Goal: Information Seeking & Learning: Find specific fact

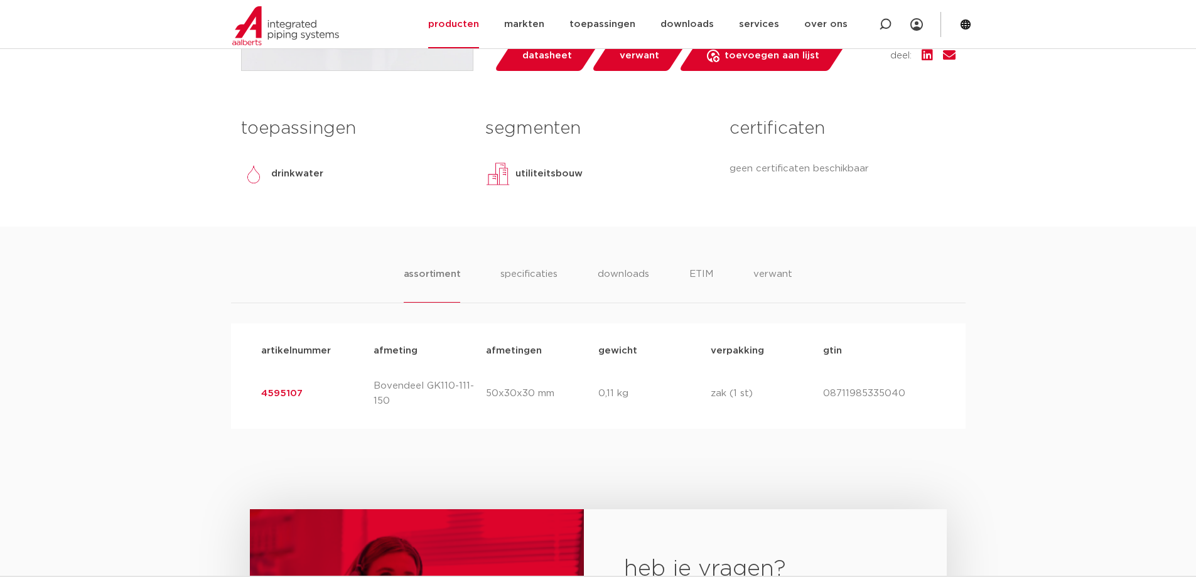
scroll to position [502, 0]
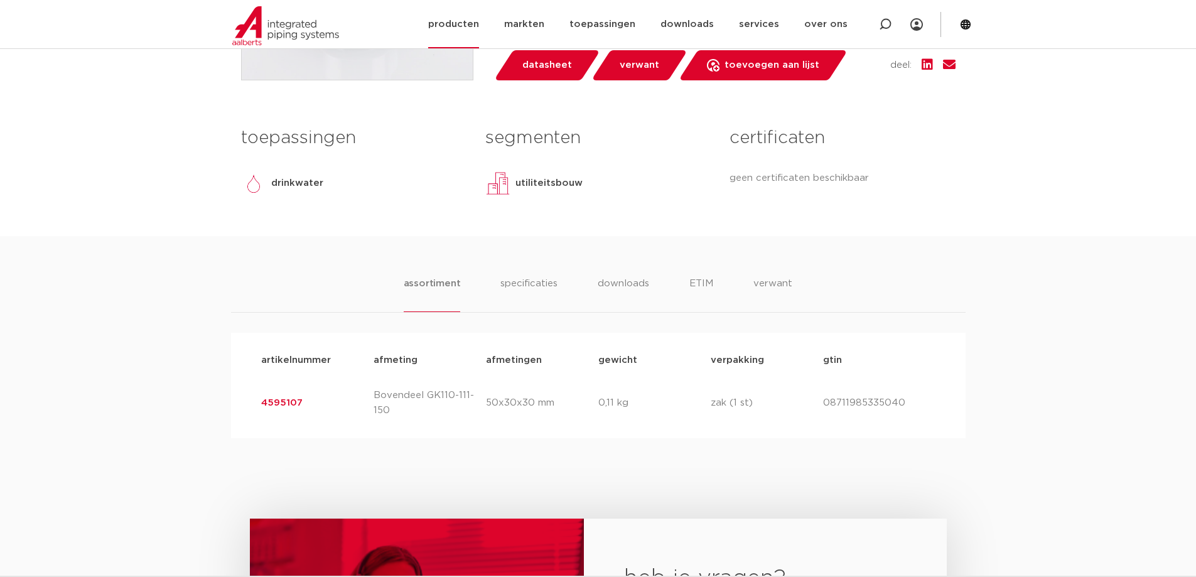
click at [476, 23] on link "producten" at bounding box center [453, 24] width 51 height 48
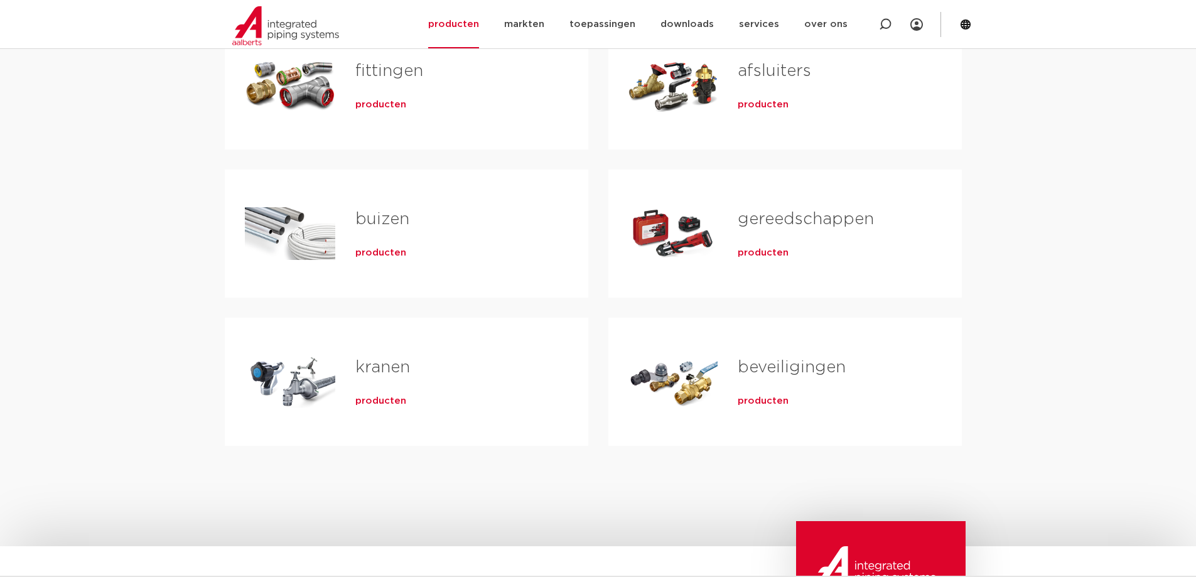
scroll to position [314, 0]
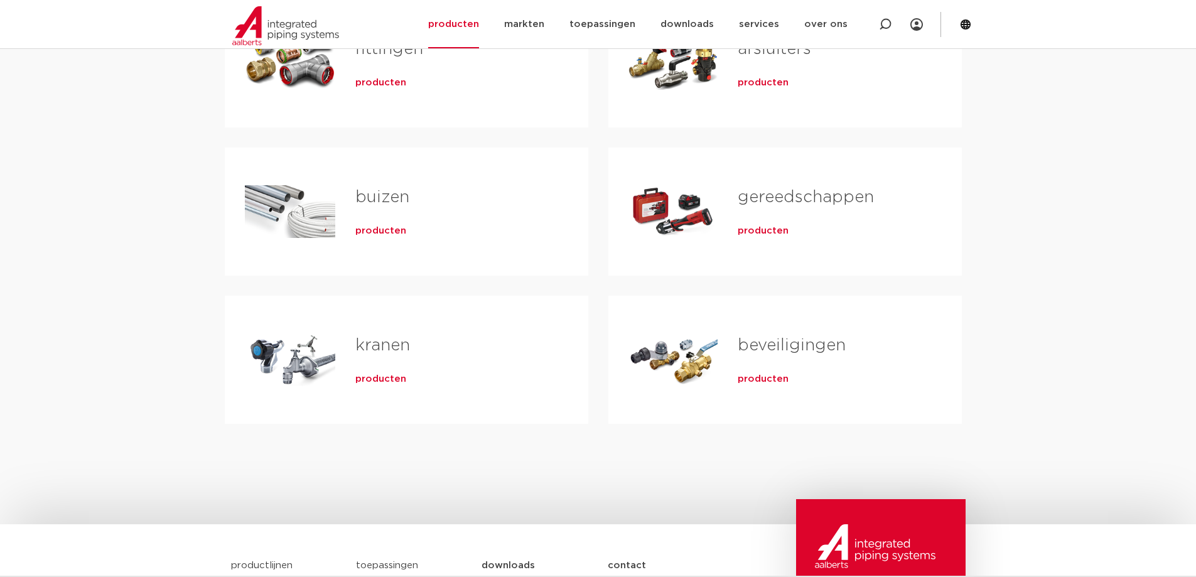
click at [391, 353] on link "kranen" at bounding box center [382, 345] width 55 height 16
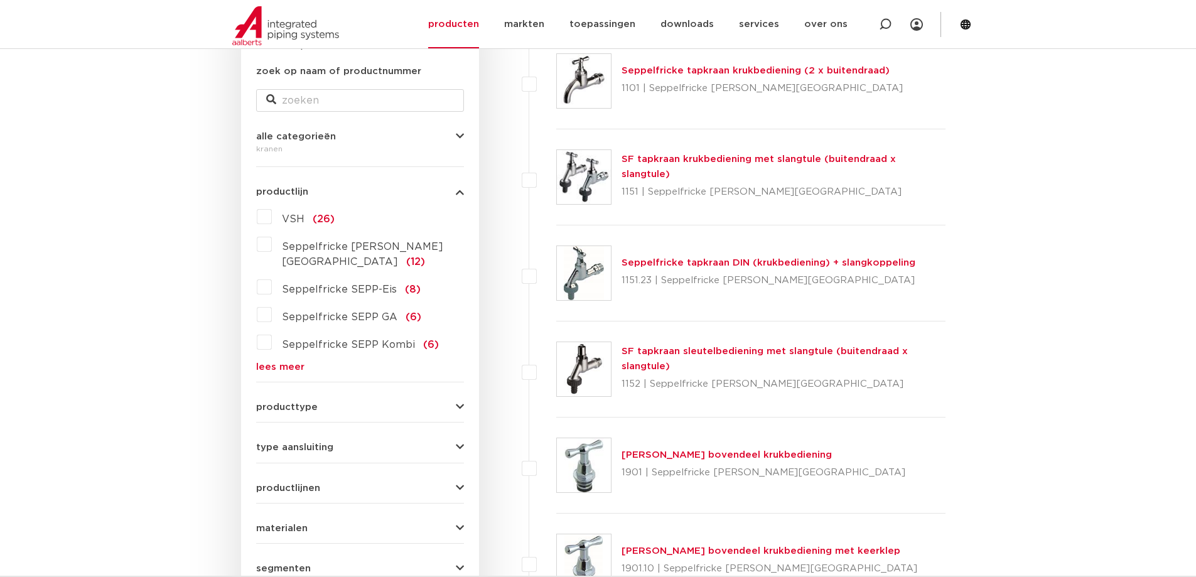
scroll to position [251, 0]
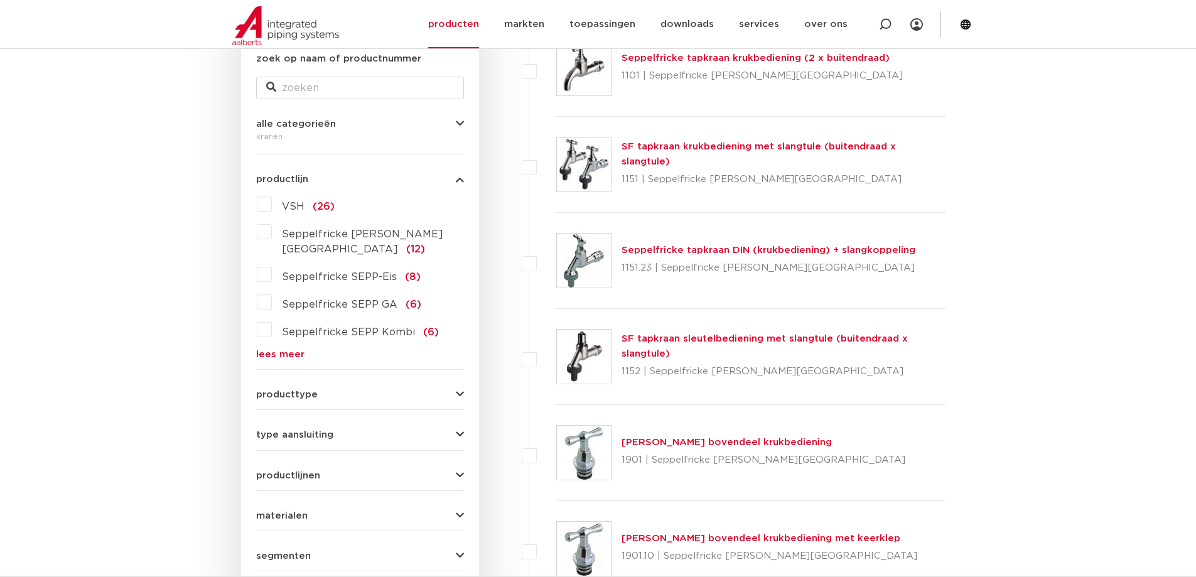
click at [272, 203] on label "VSH (26)" at bounding box center [303, 204] width 63 height 20
click at [0, 0] on input "VSH (26)" at bounding box center [0, 0] width 0 height 0
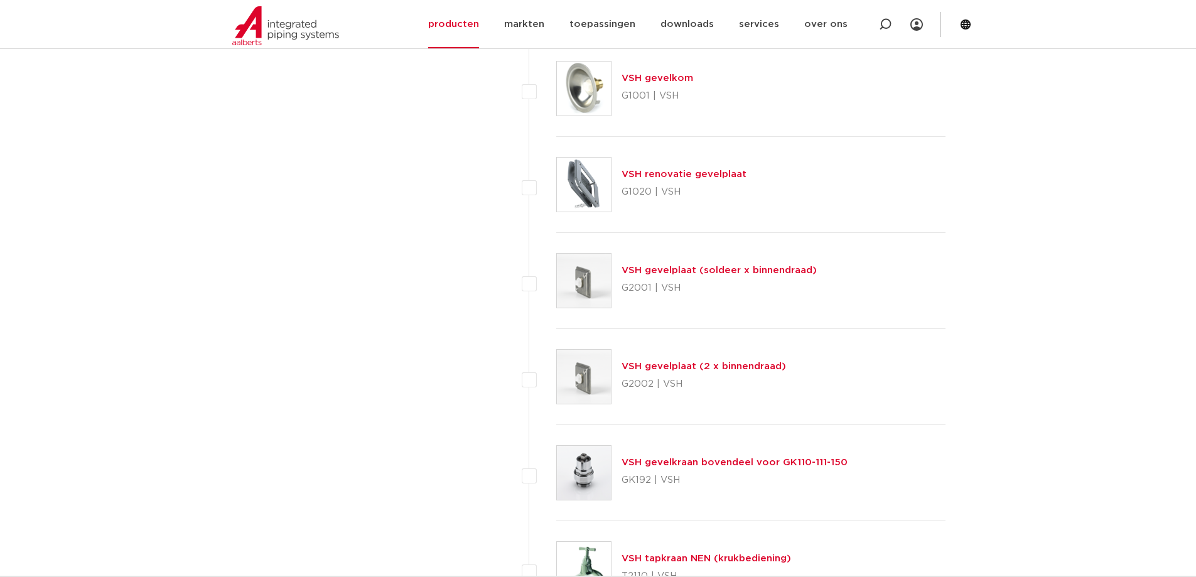
scroll to position [1696, 0]
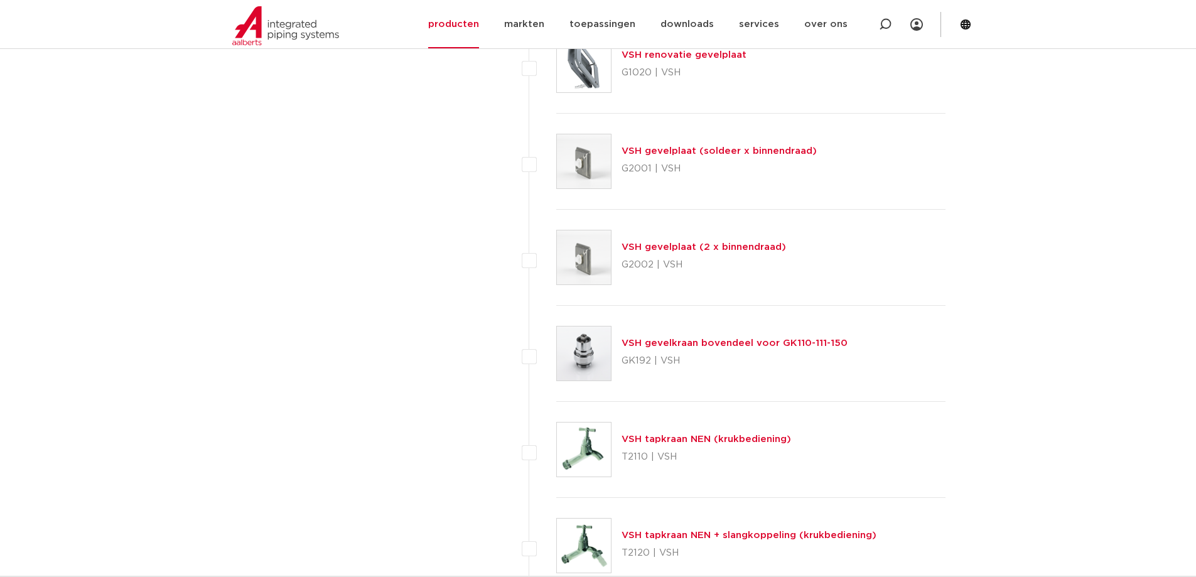
click at [703, 341] on link "VSH gevelkraan bovendeel voor GK110-111-150" at bounding box center [735, 342] width 226 height 9
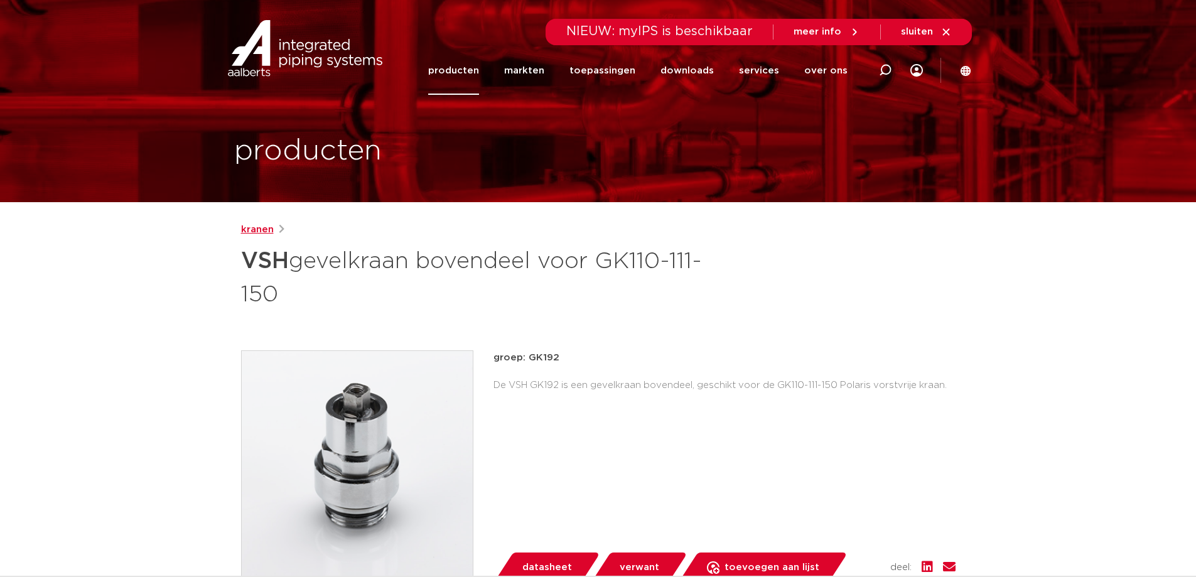
drag, startPoint x: 0, startPoint y: 0, endPoint x: 259, endPoint y: 231, distance: 346.9
click at [259, 231] on link "kranen" at bounding box center [257, 229] width 33 height 15
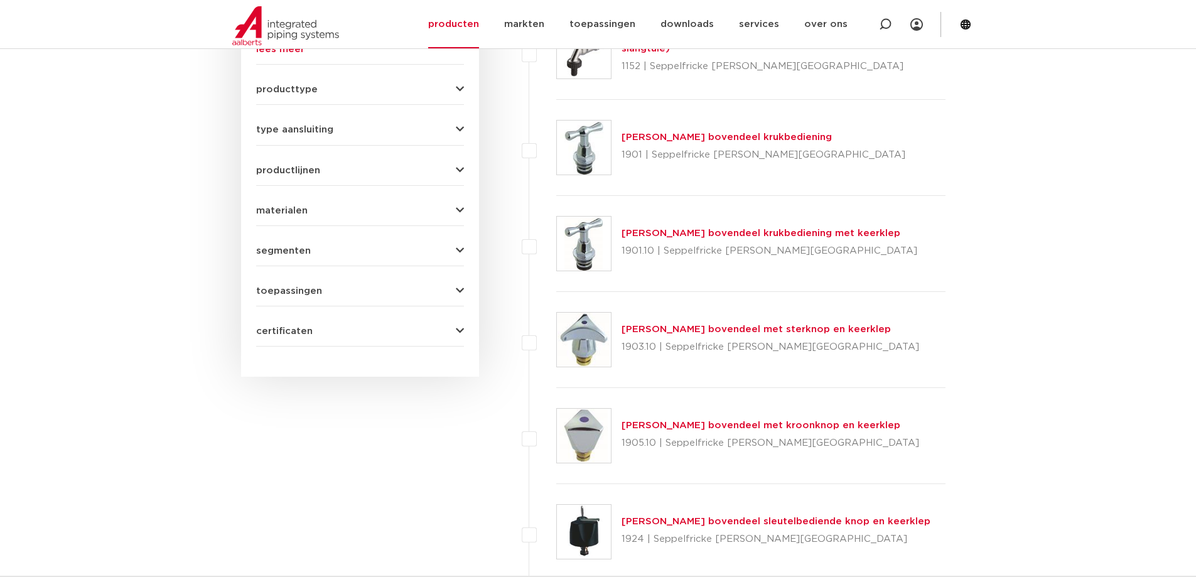
scroll to position [314, 0]
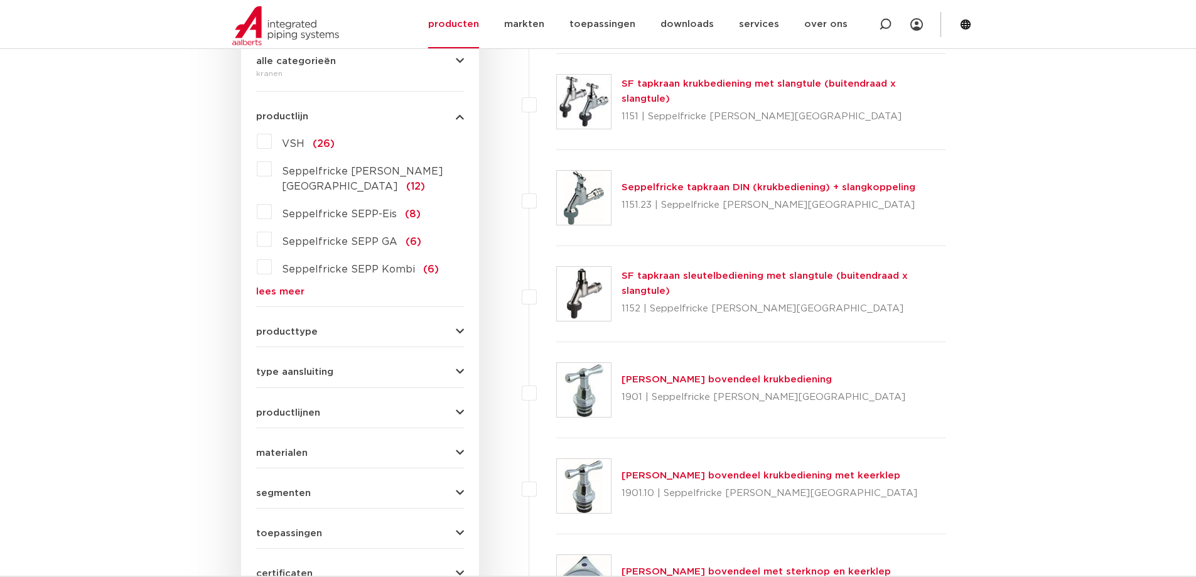
click at [272, 143] on label "VSH (26)" at bounding box center [303, 141] width 63 height 20
click at [0, 0] on input "VSH (26)" at bounding box center [0, 0] width 0 height 0
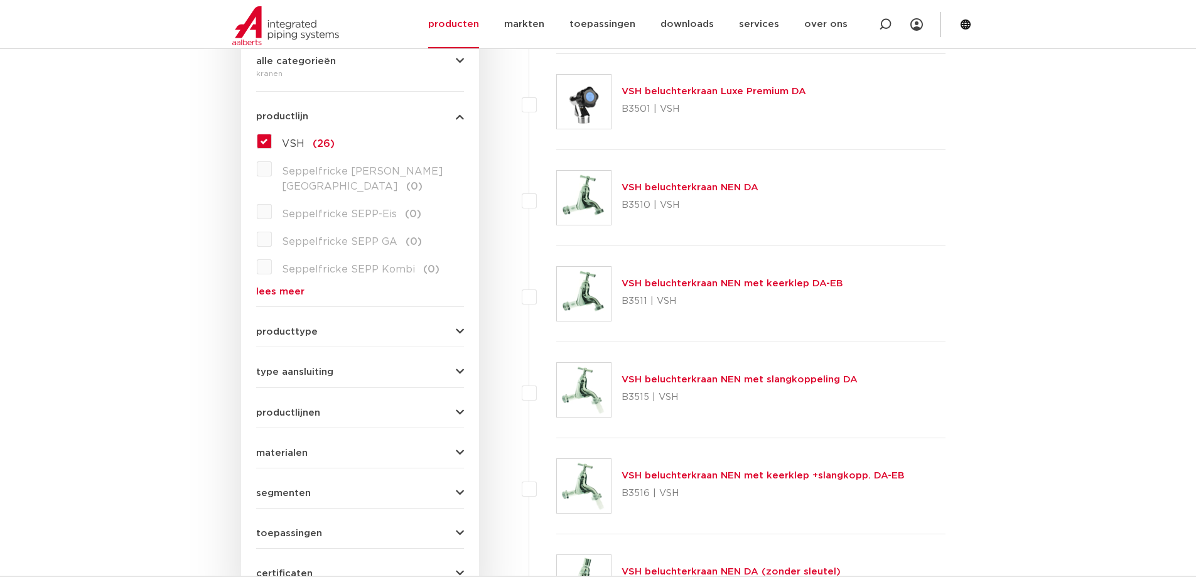
click at [458, 327] on icon "button" at bounding box center [460, 331] width 8 height 9
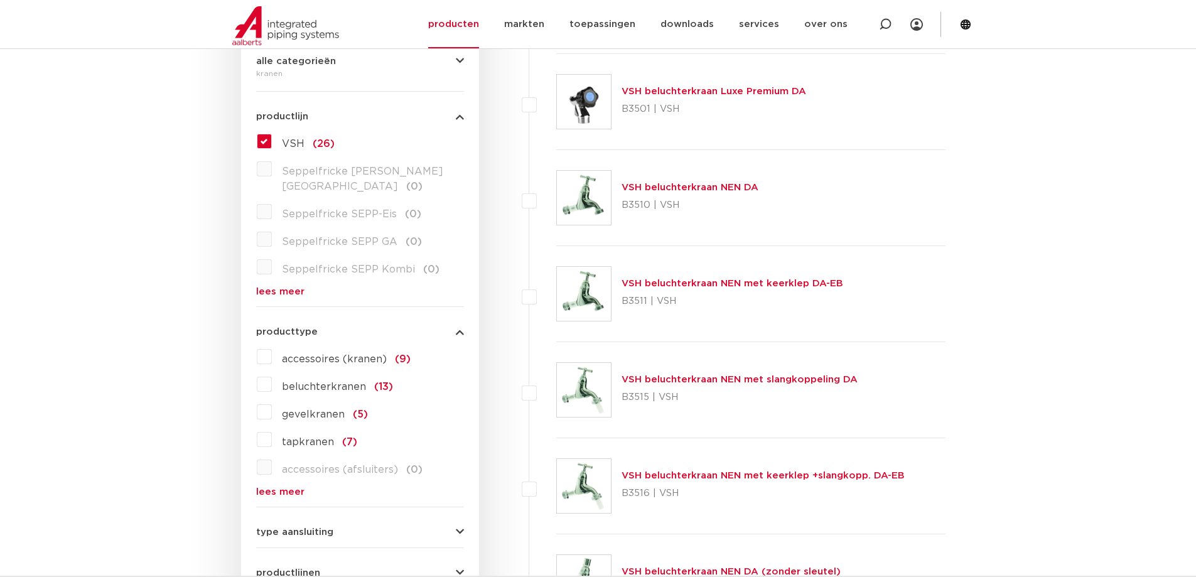
click at [272, 347] on label "accessoires (kranen) (9)" at bounding box center [341, 357] width 139 height 20
click at [0, 0] on input "accessoires (kranen) (9)" at bounding box center [0, 0] width 0 height 0
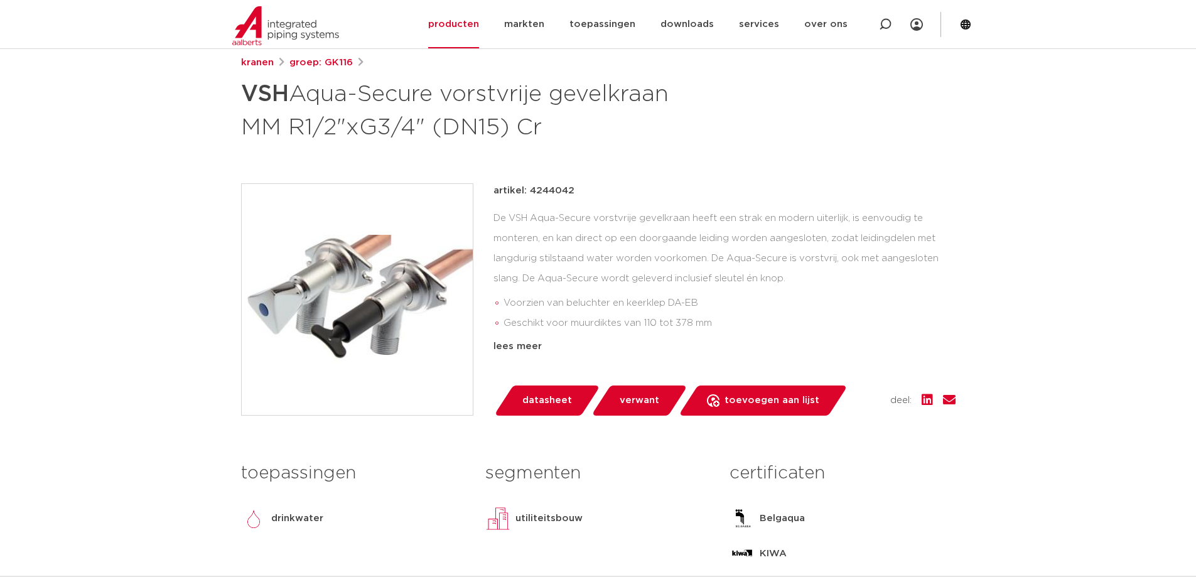
scroll to position [251, 0]
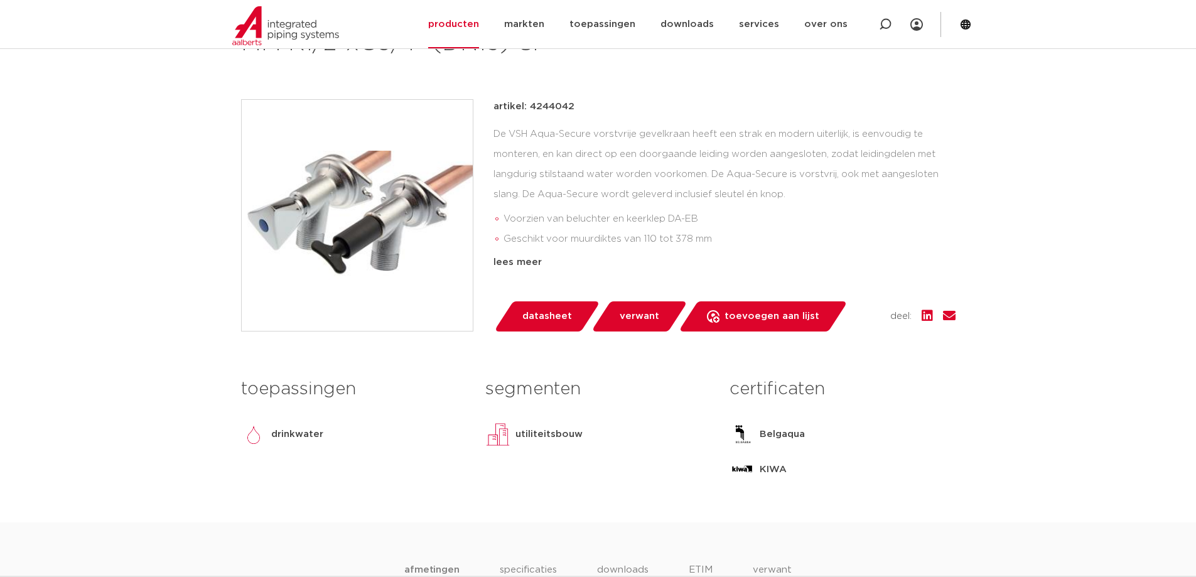
click at [642, 316] on span "verwant" at bounding box center [640, 316] width 40 height 20
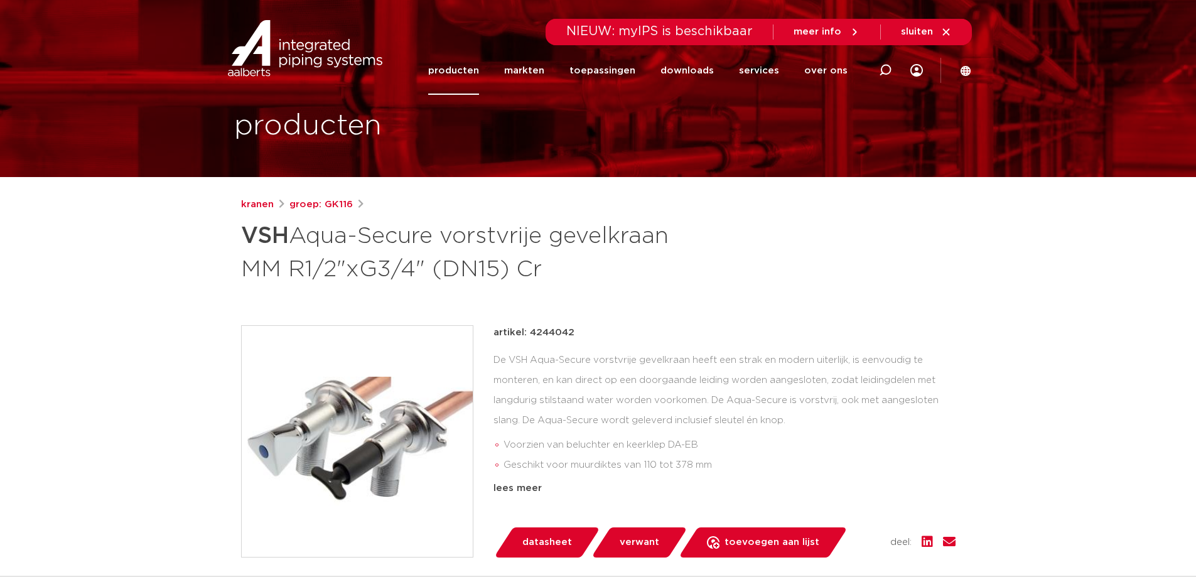
scroll to position [20, 0]
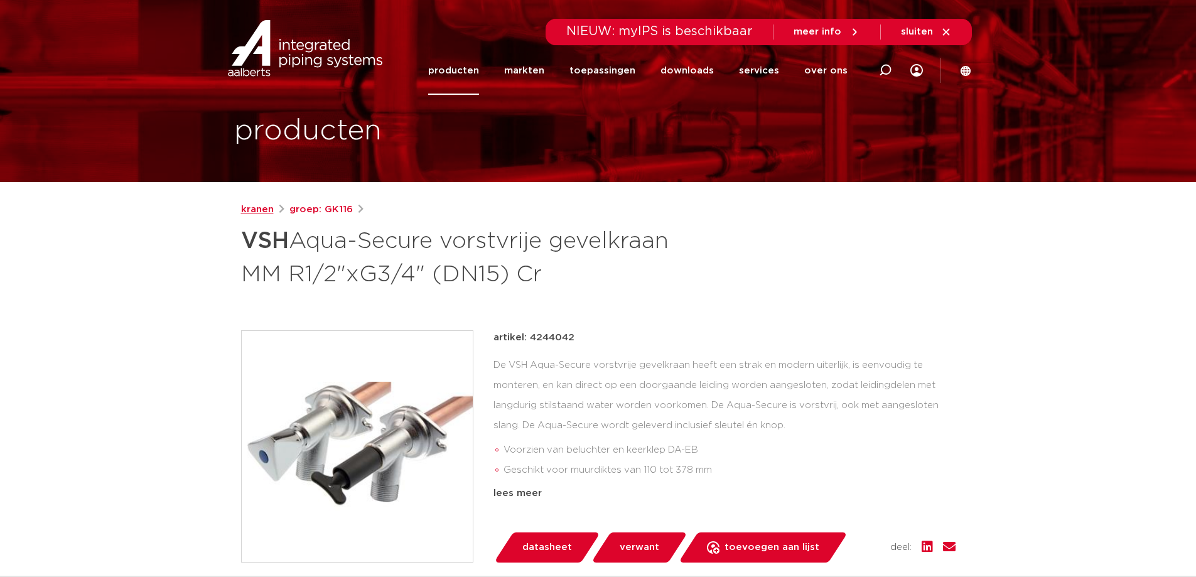
click at [257, 215] on link "kranen" at bounding box center [257, 209] width 33 height 15
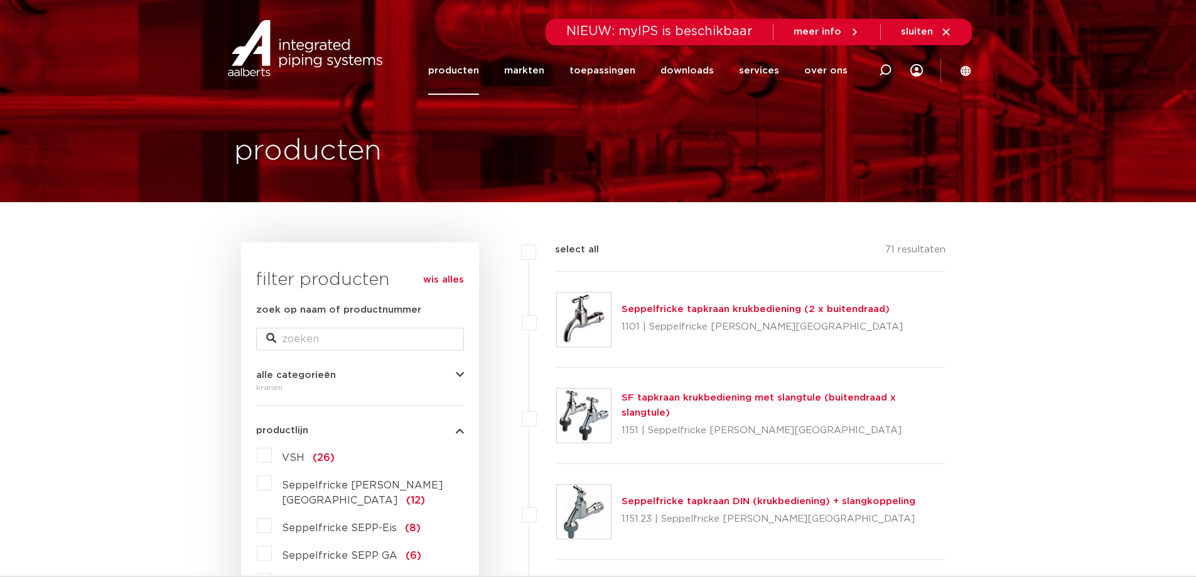
click at [272, 452] on label "VSH (26)" at bounding box center [303, 455] width 63 height 20
click at [0, 0] on input "VSH (26)" at bounding box center [0, 0] width 0 height 0
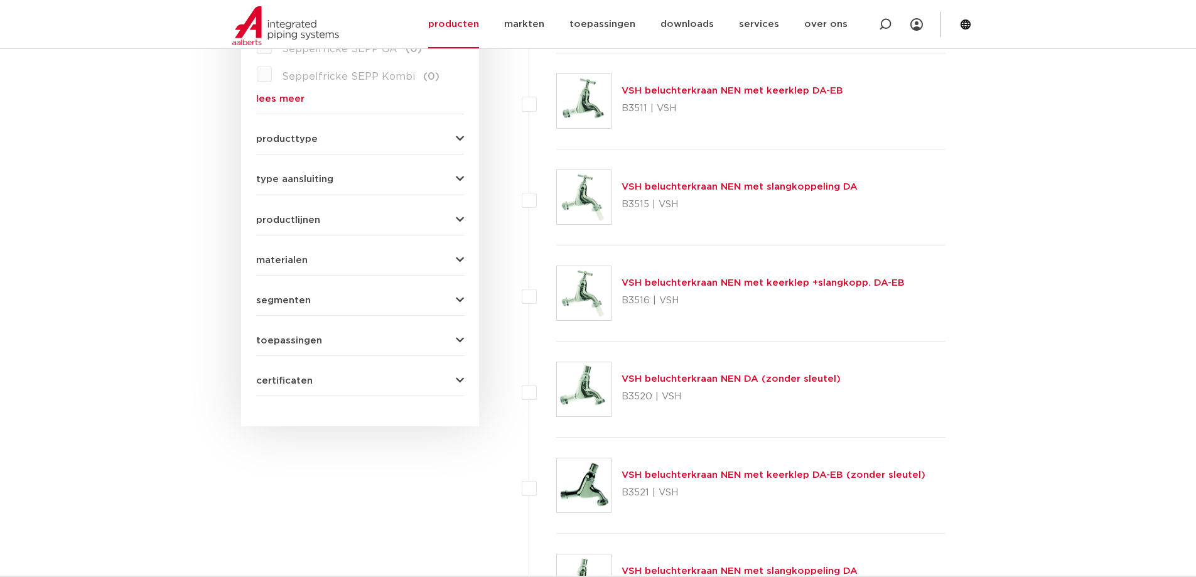
scroll to position [502, 0]
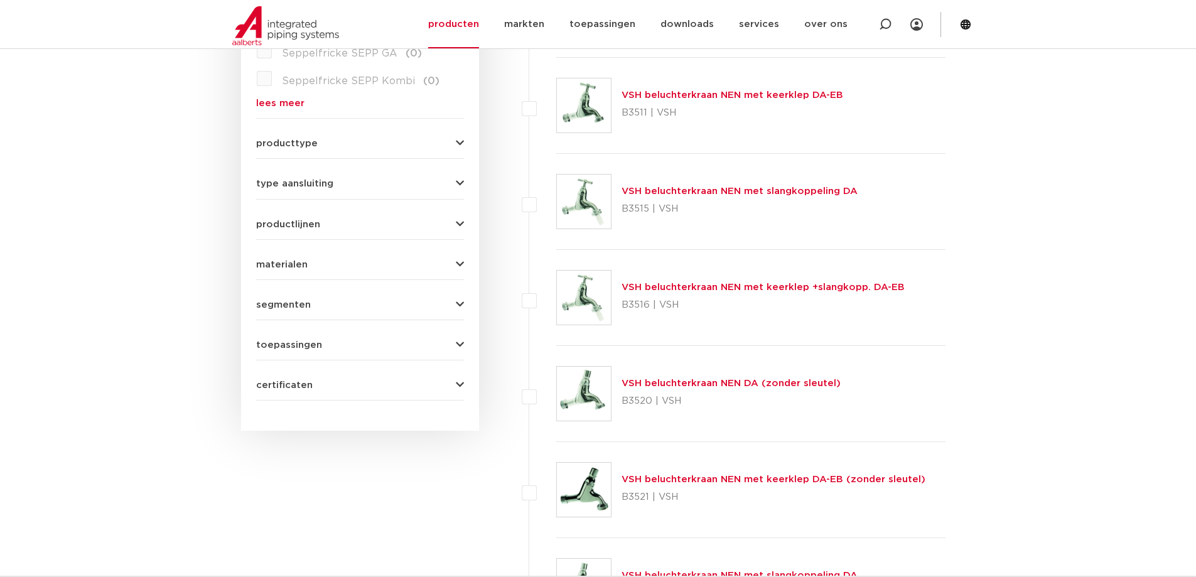
click at [461, 139] on icon "button" at bounding box center [460, 143] width 8 height 9
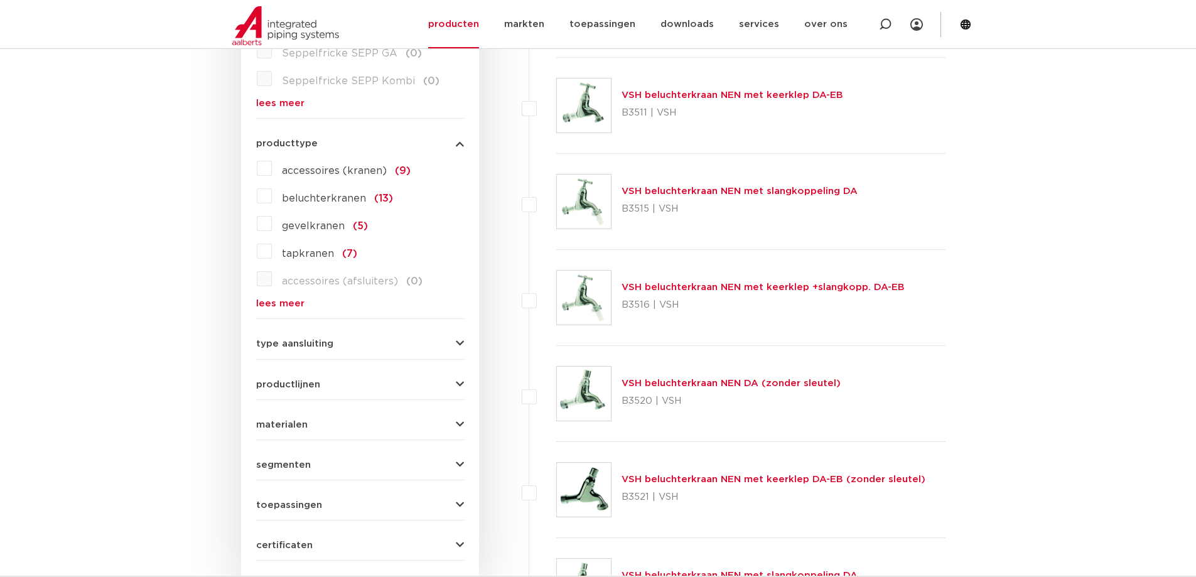
click at [272, 214] on label "gevelkranen (5)" at bounding box center [320, 224] width 96 height 20
click at [0, 0] on input "gevelkranen (5)" at bounding box center [0, 0] width 0 height 0
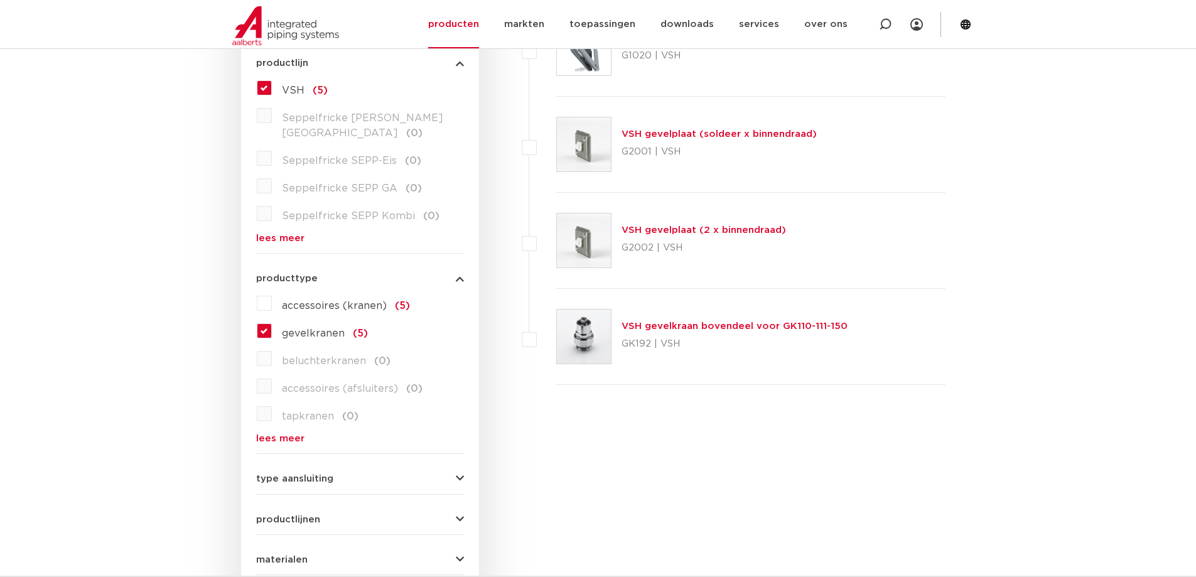
scroll to position [314, 0]
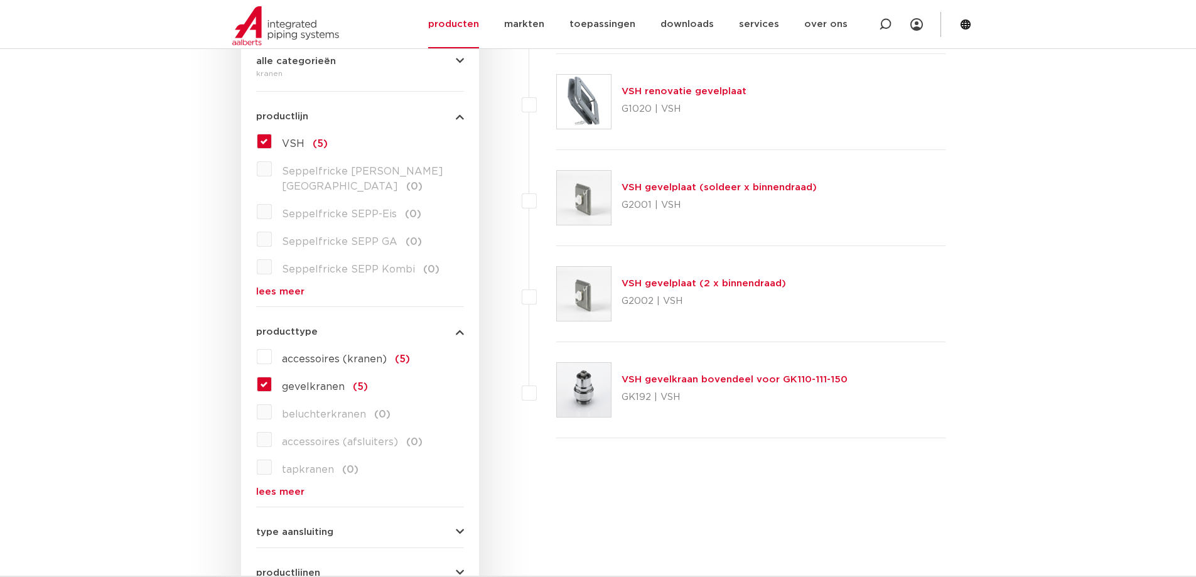
click at [711, 377] on link "VSH gevelkraan bovendeel voor GK110-111-150" at bounding box center [735, 379] width 226 height 9
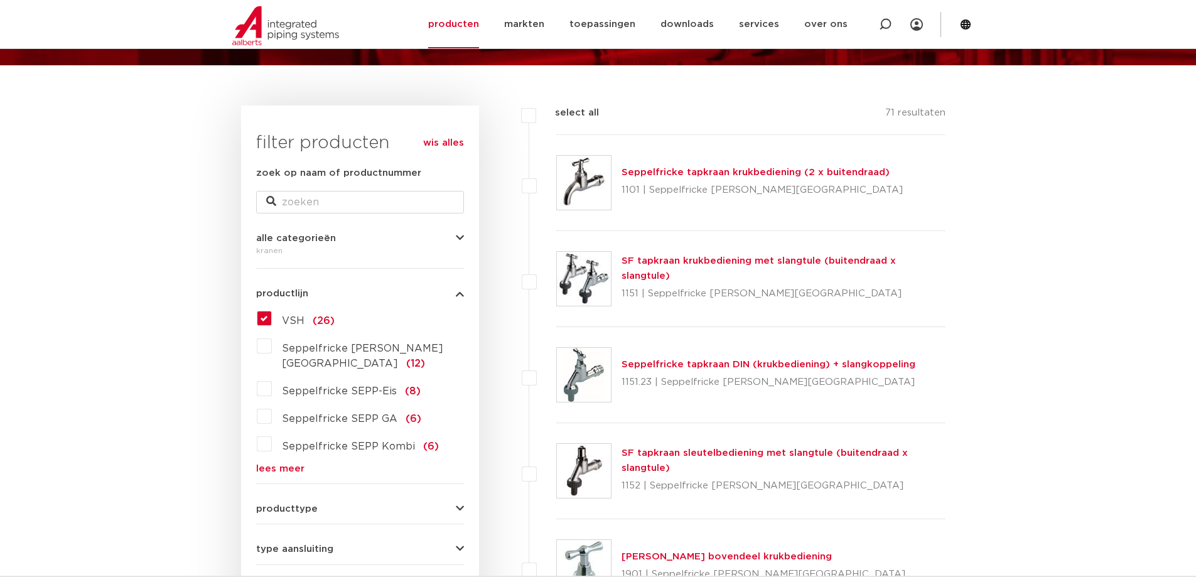
scroll to position [126, 0]
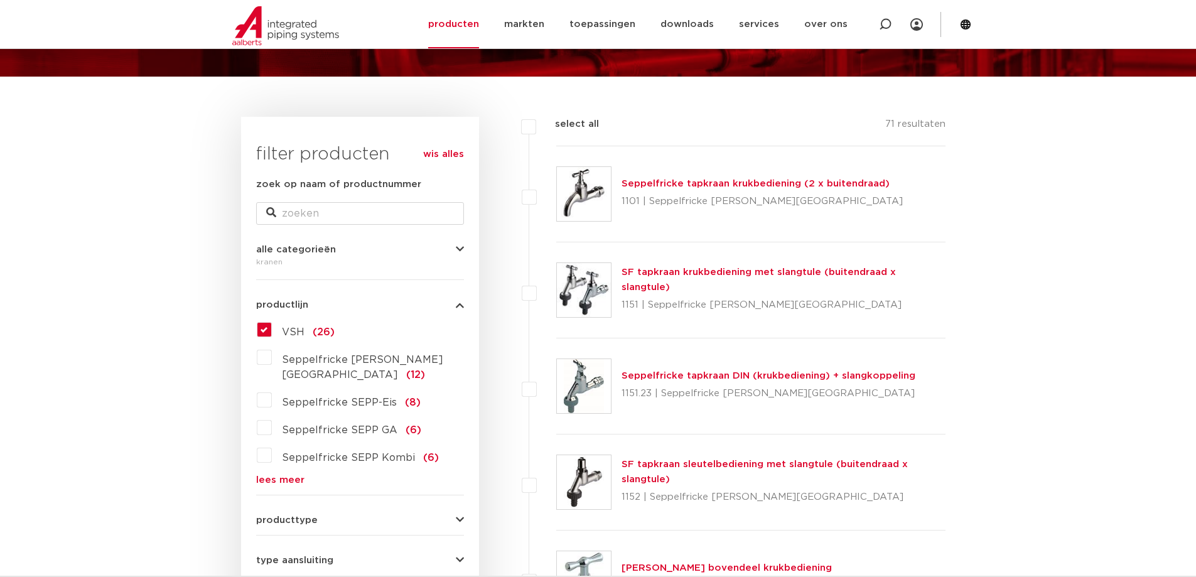
click at [460, 516] on icon "button" at bounding box center [460, 520] width 8 height 9
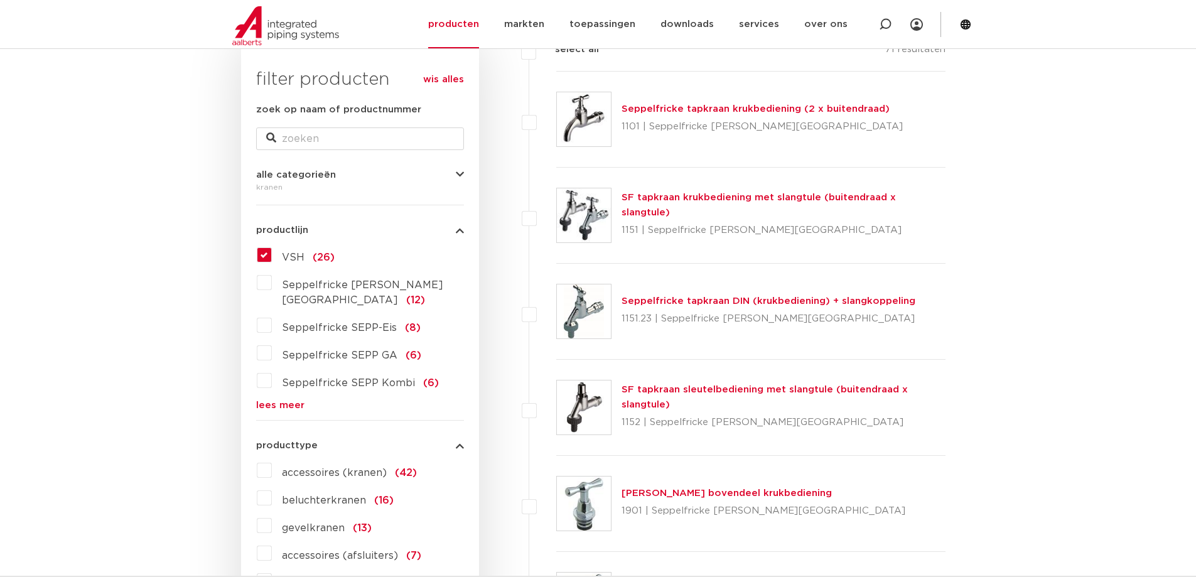
scroll to position [251, 0]
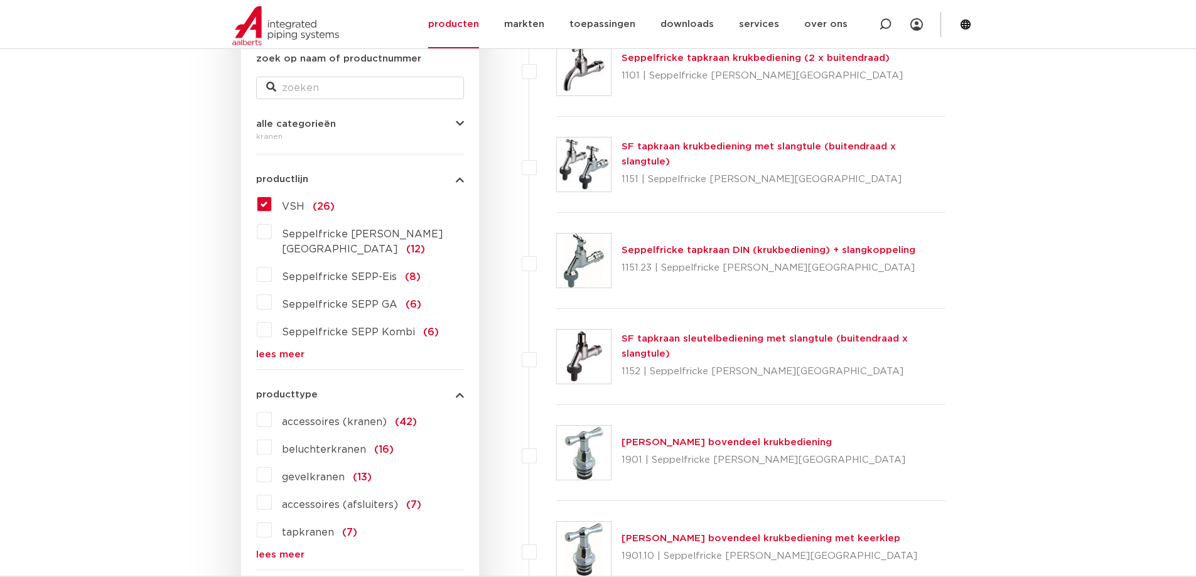
click at [272, 409] on label "accessoires (kranen) (42)" at bounding box center [344, 419] width 145 height 20
click at [0, 0] on input "accessoires (kranen) (42)" at bounding box center [0, 0] width 0 height 0
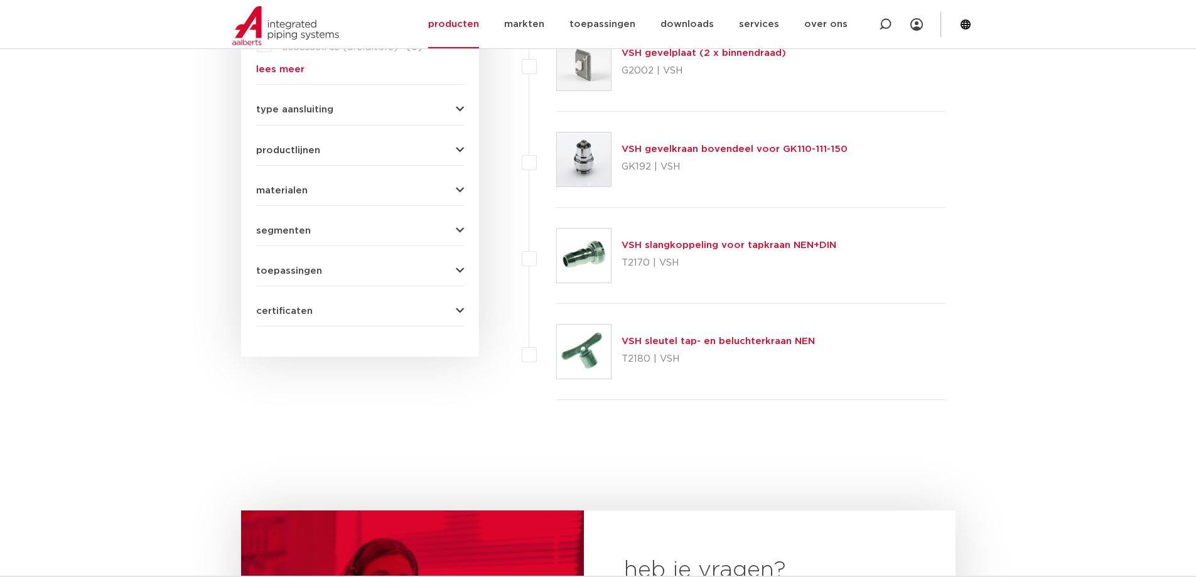
scroll to position [691, 0]
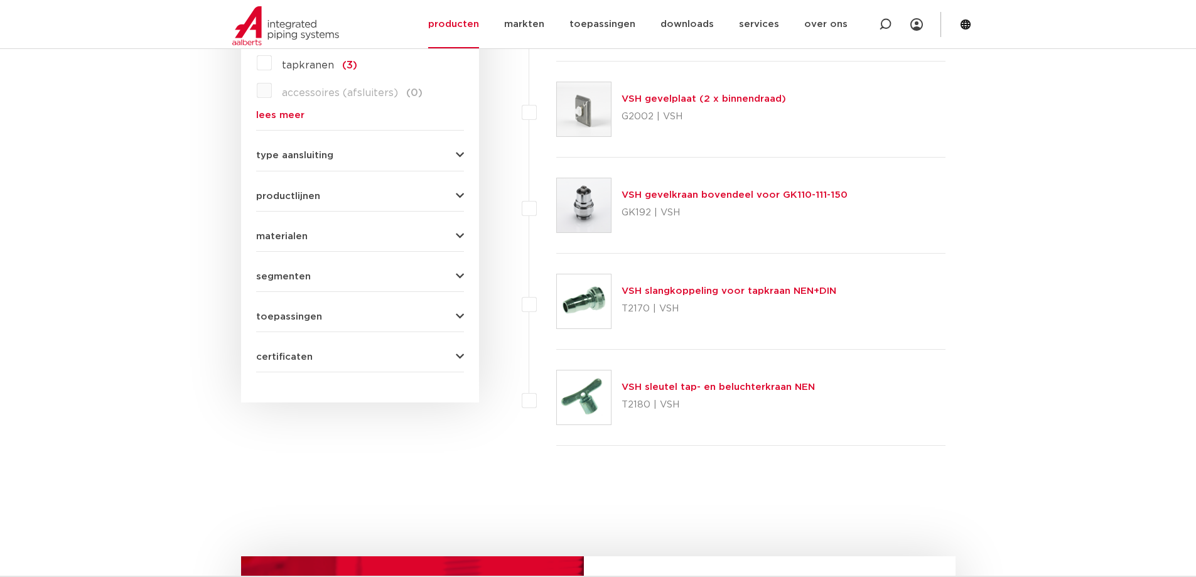
click at [733, 194] on link "VSH gevelkraan bovendeel voor GK110-111-150" at bounding box center [735, 194] width 226 height 9
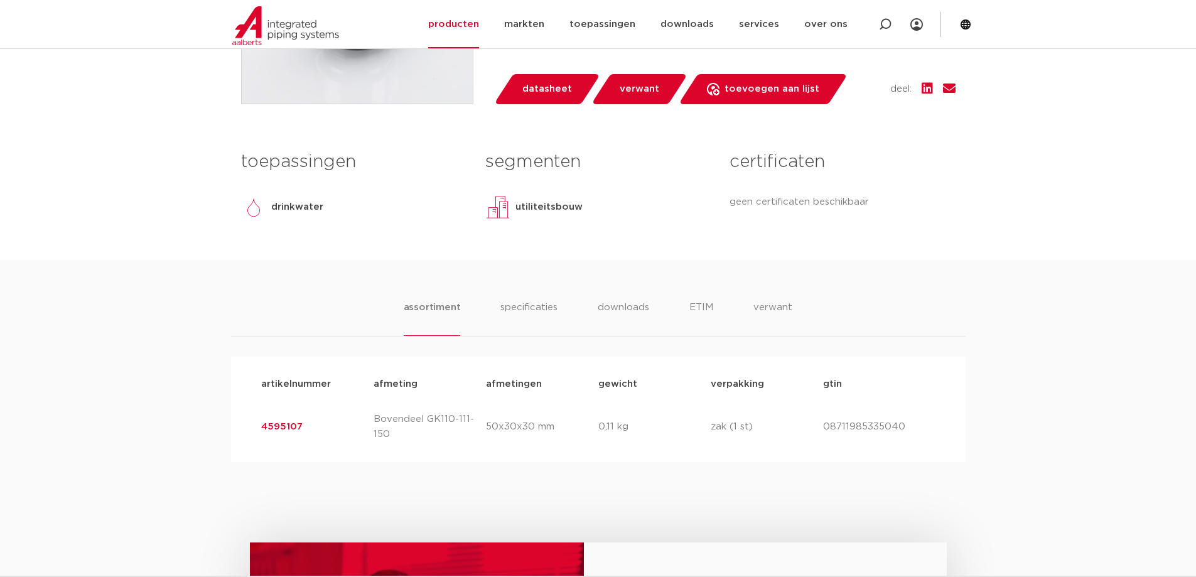
scroll to position [440, 0]
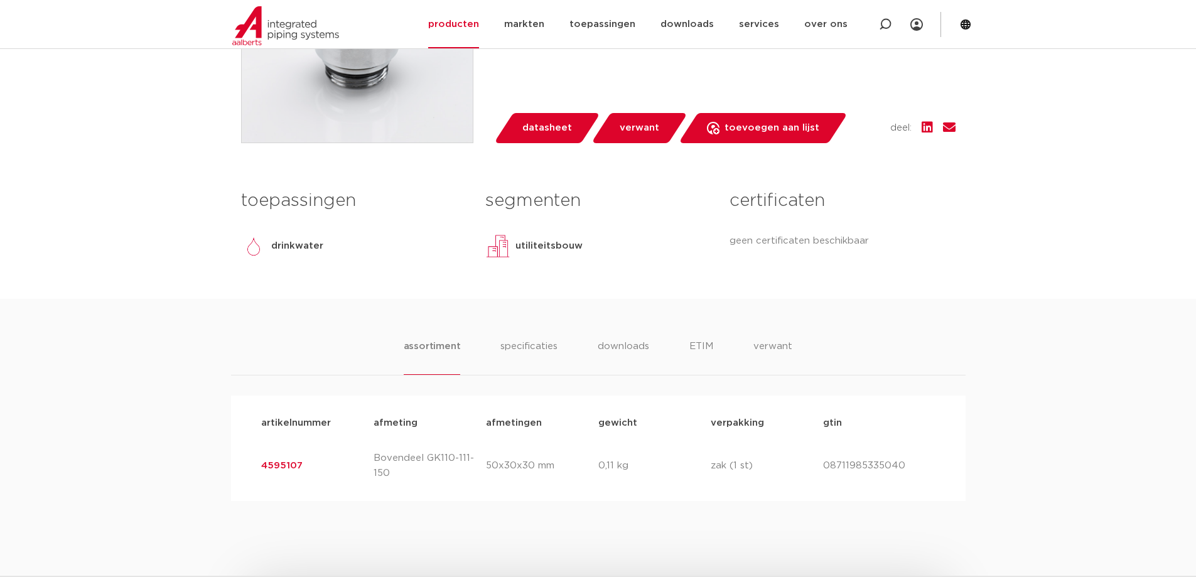
click at [274, 464] on link "4595107" at bounding box center [281, 465] width 41 height 9
